Goal: Find specific page/section: Find specific page/section

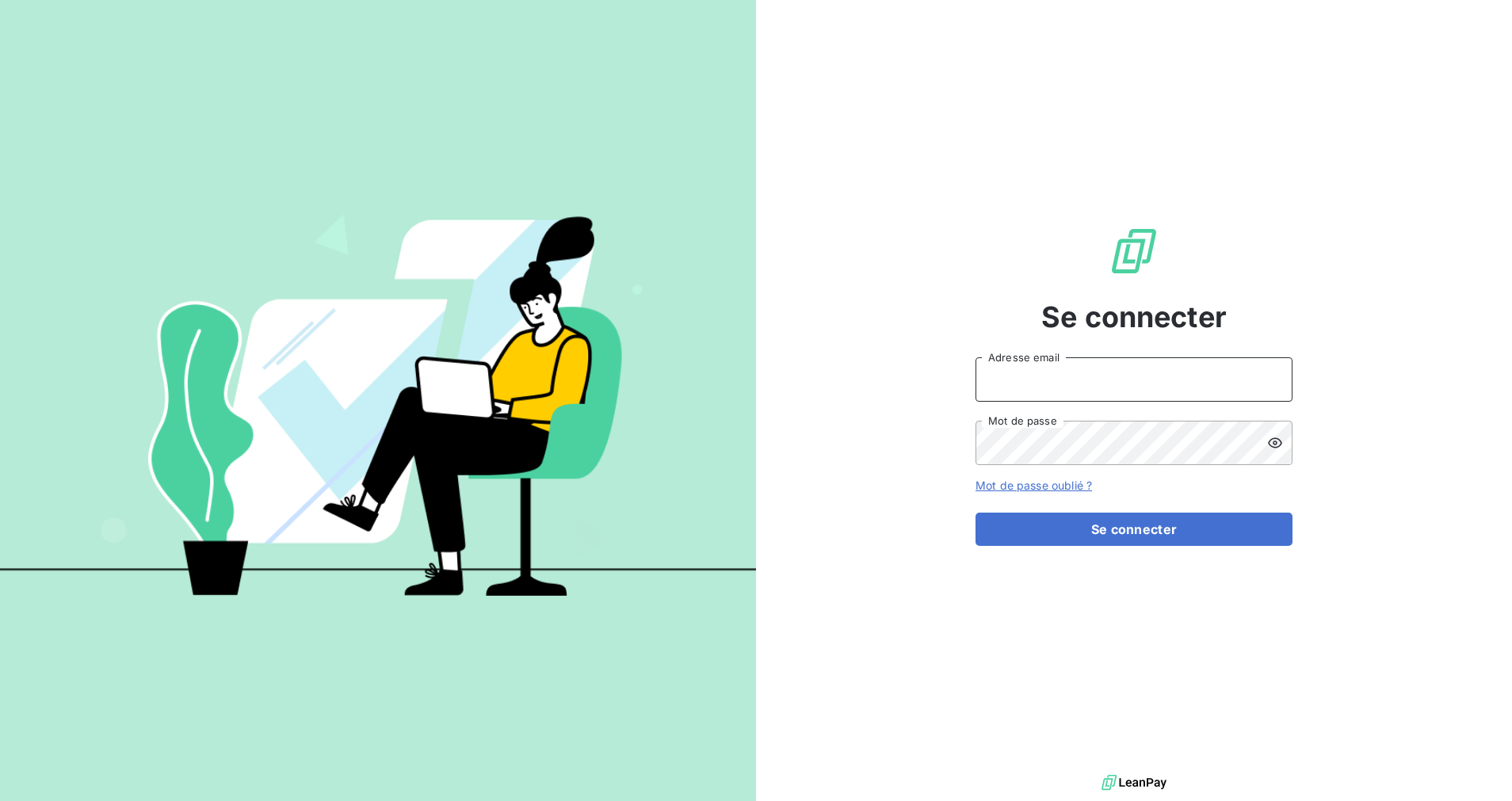
click at [1074, 389] on input "Adresse email" at bounding box center [1133, 379] width 317 height 44
type input "[EMAIL_ADDRESS][DOMAIN_NAME]"
click at [975, 512] on button "Se connecter" at bounding box center [1133, 529] width 317 height 33
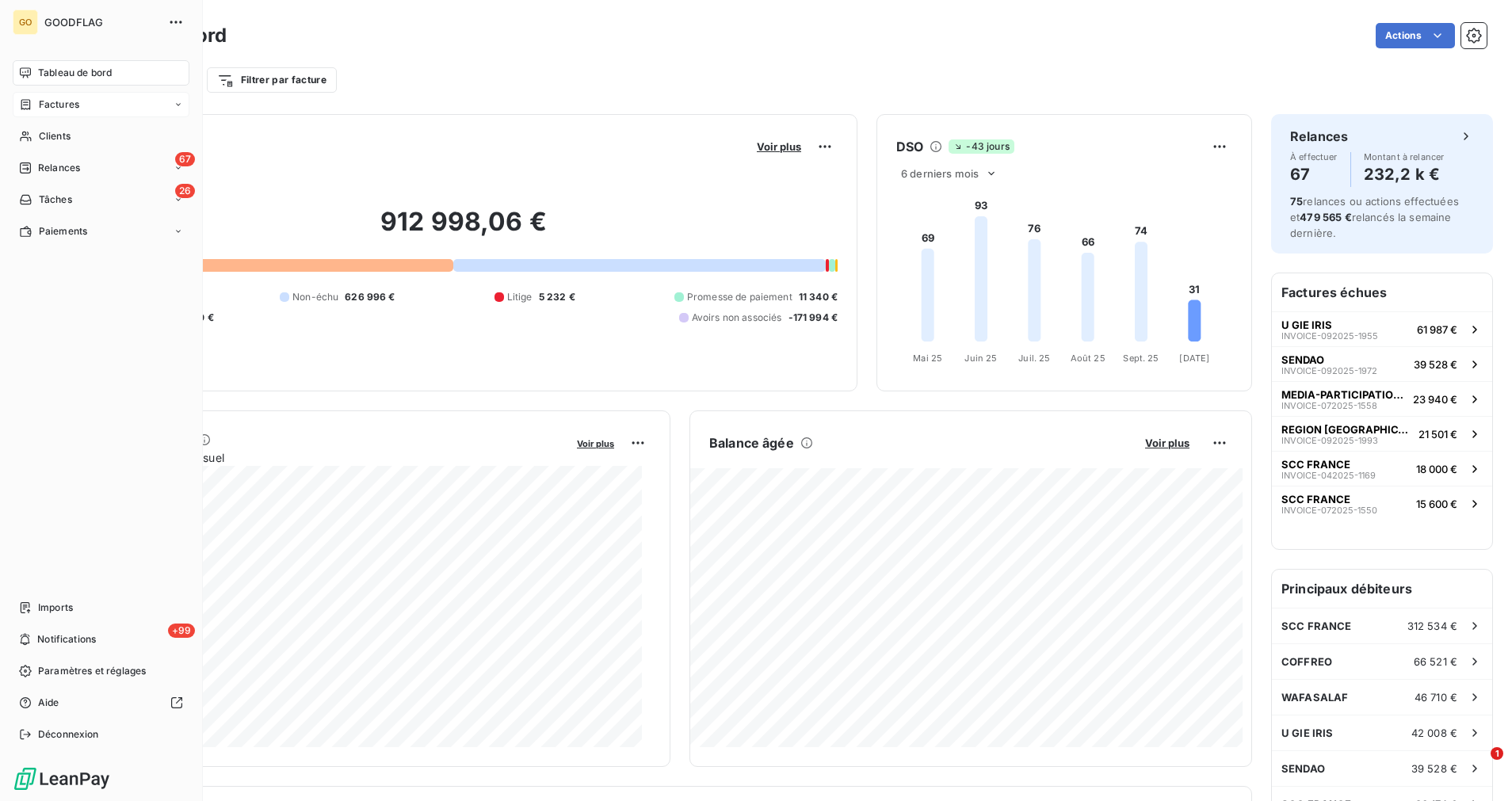
click at [65, 106] on span "Factures" at bounding box center [59, 104] width 40 height 15
click at [75, 135] on span "Factures" at bounding box center [58, 136] width 40 height 15
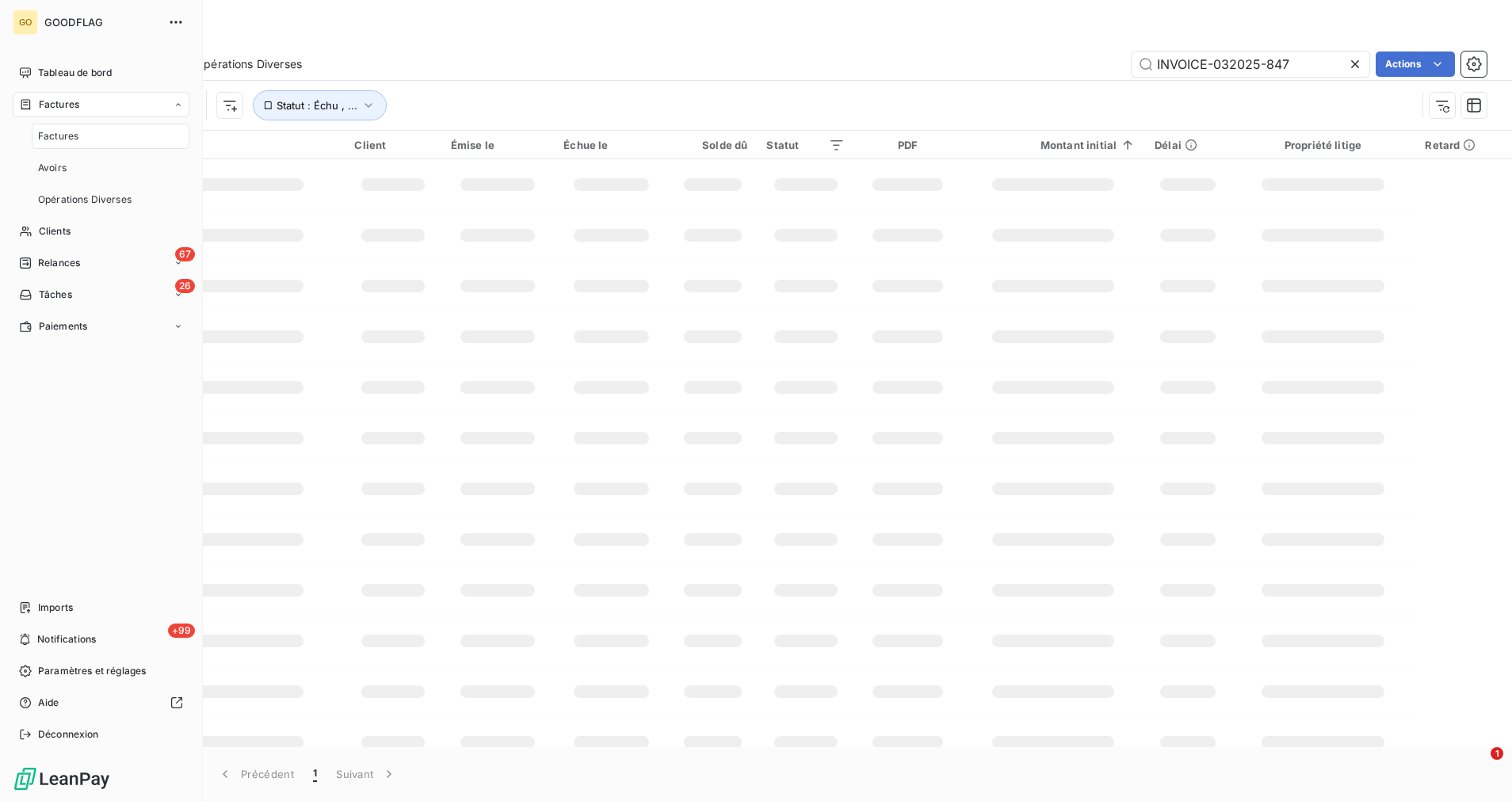
click at [44, 137] on span "Factures" at bounding box center [58, 136] width 40 height 15
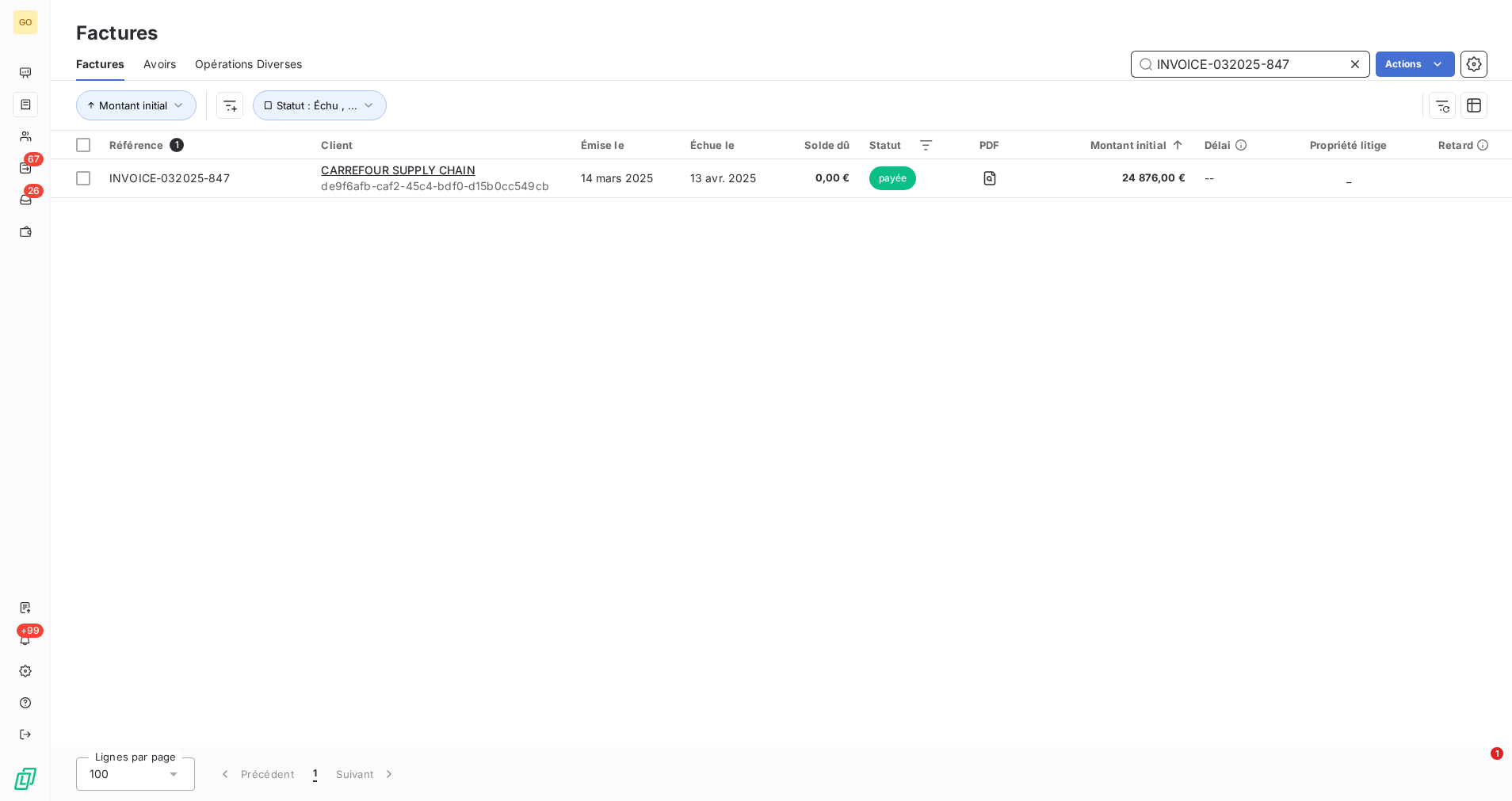
click at [1191, 55] on input "INVOICE-032025-847" at bounding box center [1250, 64] width 238 height 25
paste input "62025-1500"
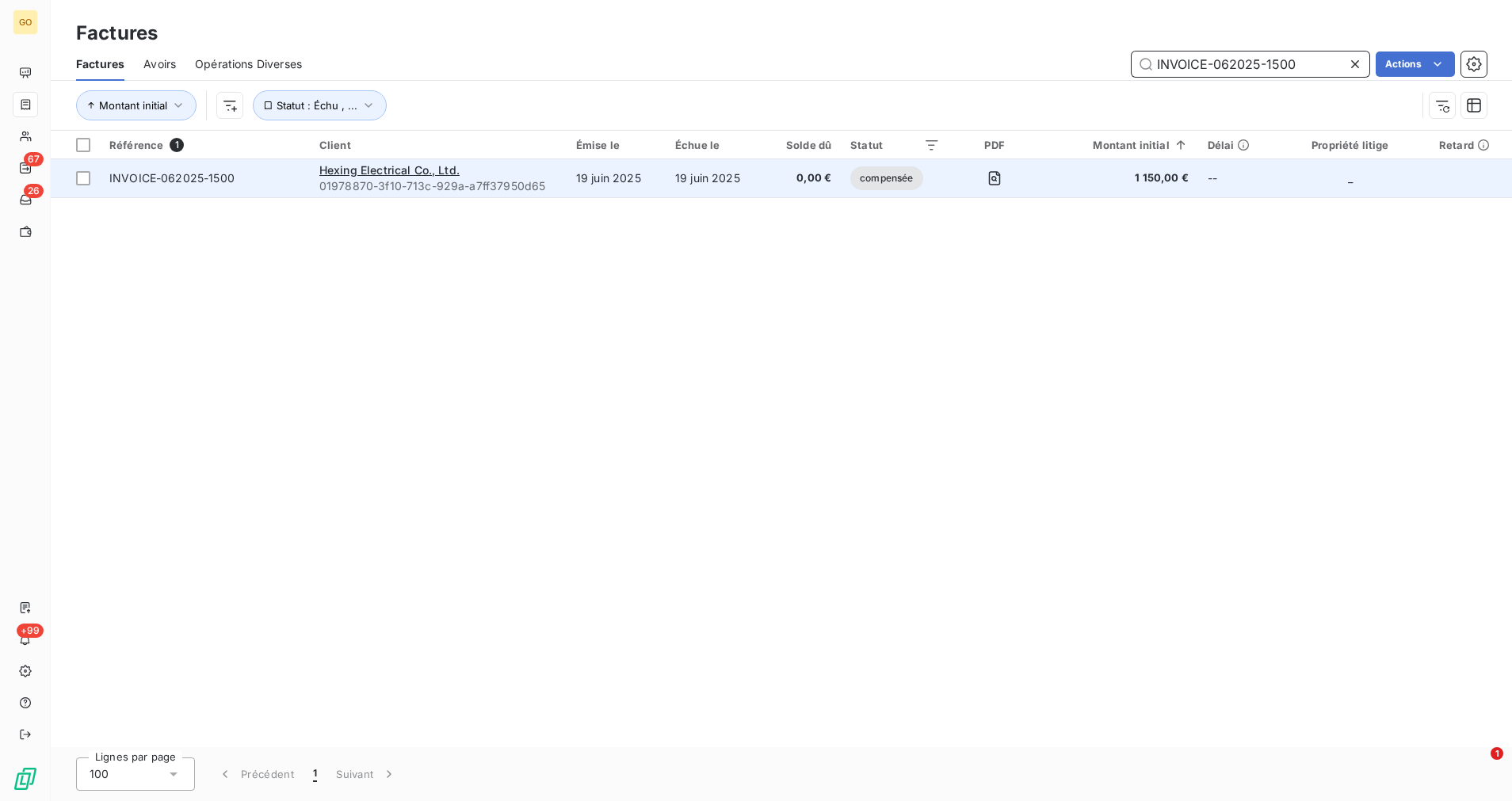
type input "INVOICE-062025-1500"
click at [840, 180] on td "0,00 €" at bounding box center [802, 178] width 76 height 38
